Goal: Information Seeking & Learning: Find specific fact

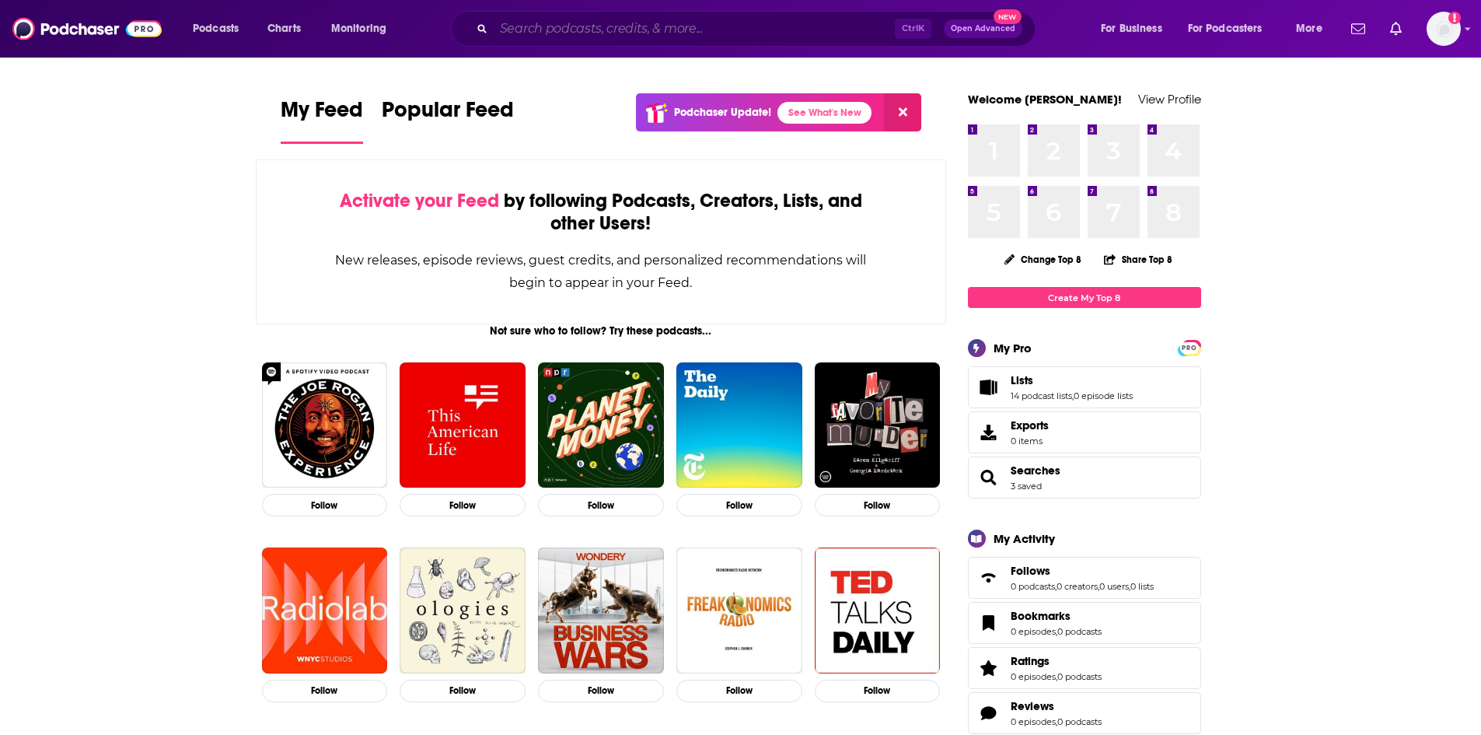
click at [579, 27] on input "Search podcasts, credits, & more..." at bounding box center [694, 28] width 401 height 25
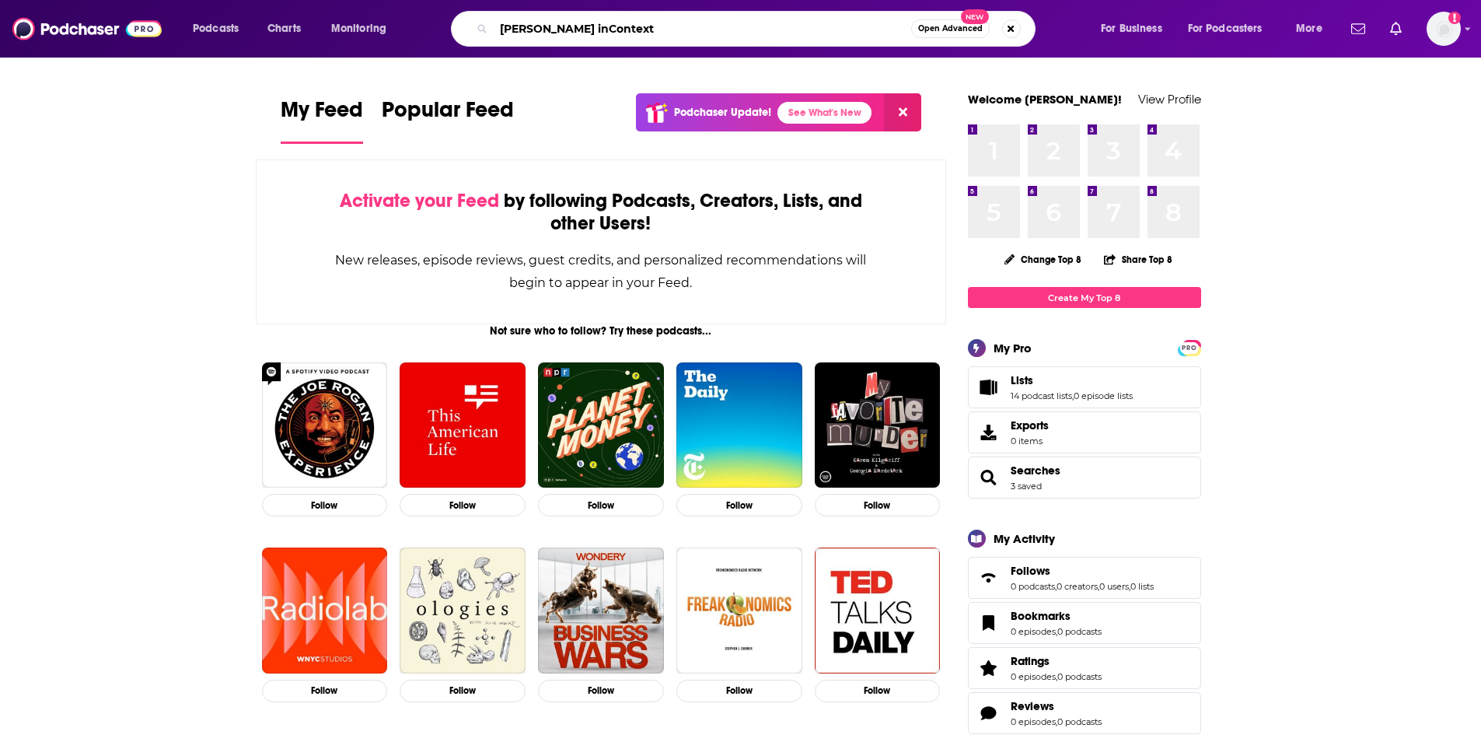
type input "[PERSON_NAME] inContext"
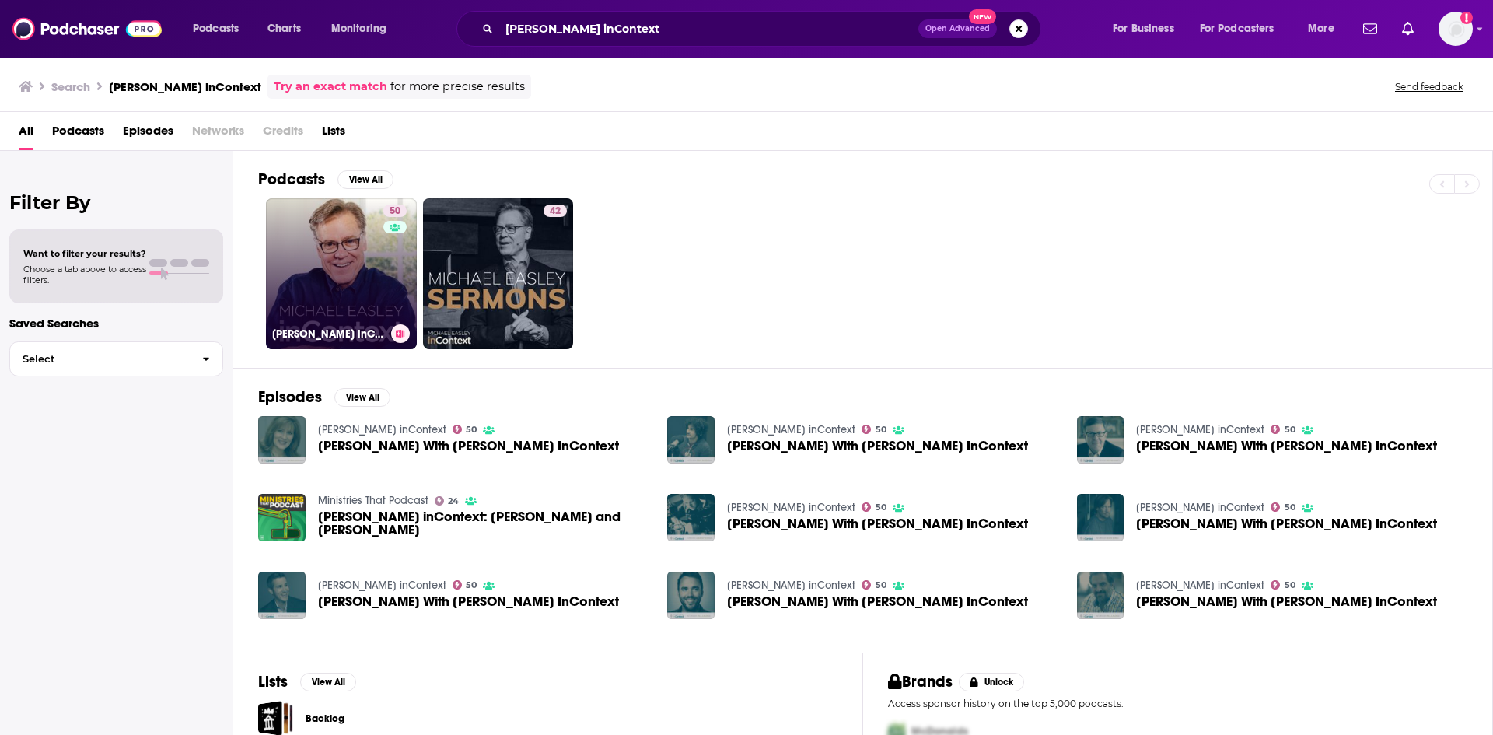
click at [362, 260] on link "50 [PERSON_NAME] inContext" at bounding box center [341, 273] width 151 height 151
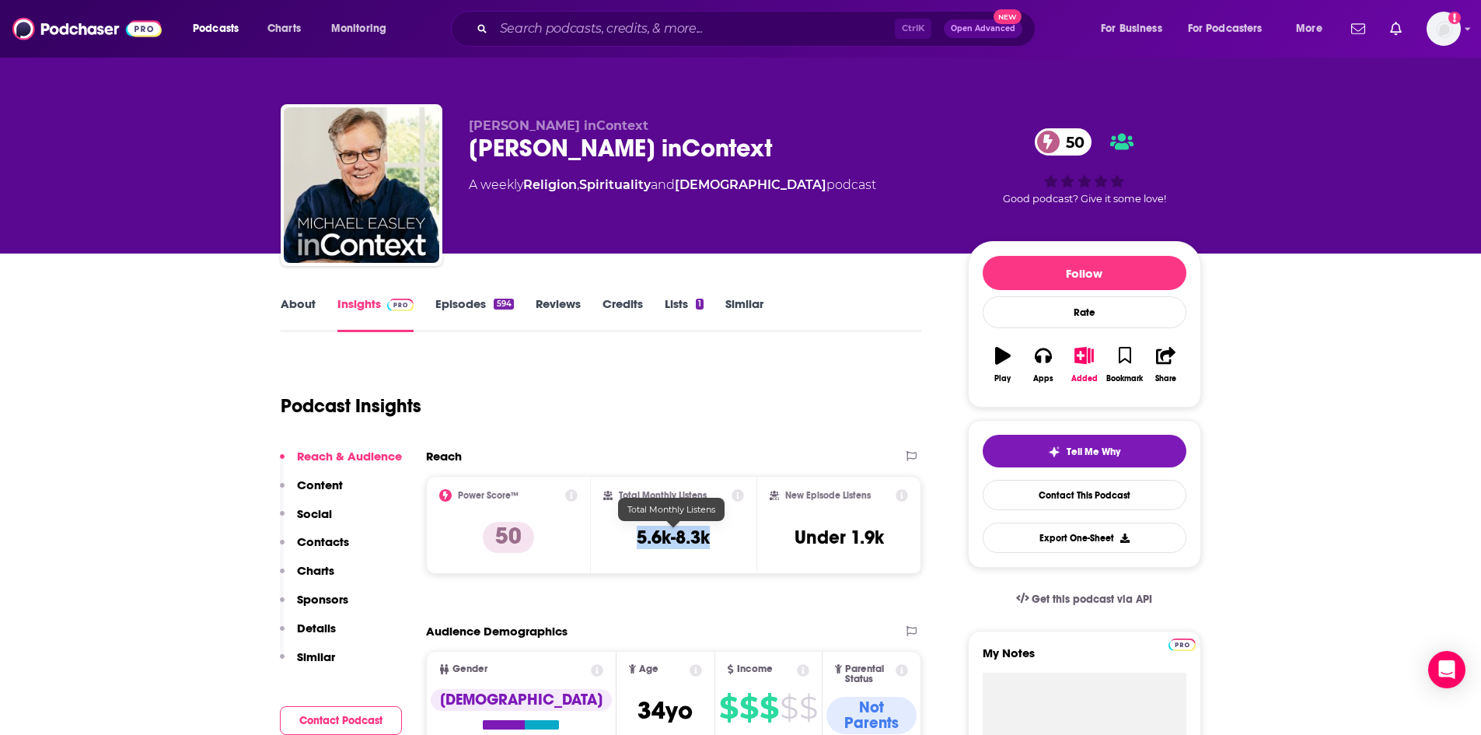
drag, startPoint x: 637, startPoint y: 540, endPoint x: 719, endPoint y: 540, distance: 82.4
click at [715, 541] on div "Total Monthly Listens 5.6k-8.3k" at bounding box center [673, 525] width 141 height 72
copy h3 "5.6k-8.3k"
